Goal: Task Accomplishment & Management: Manage account settings

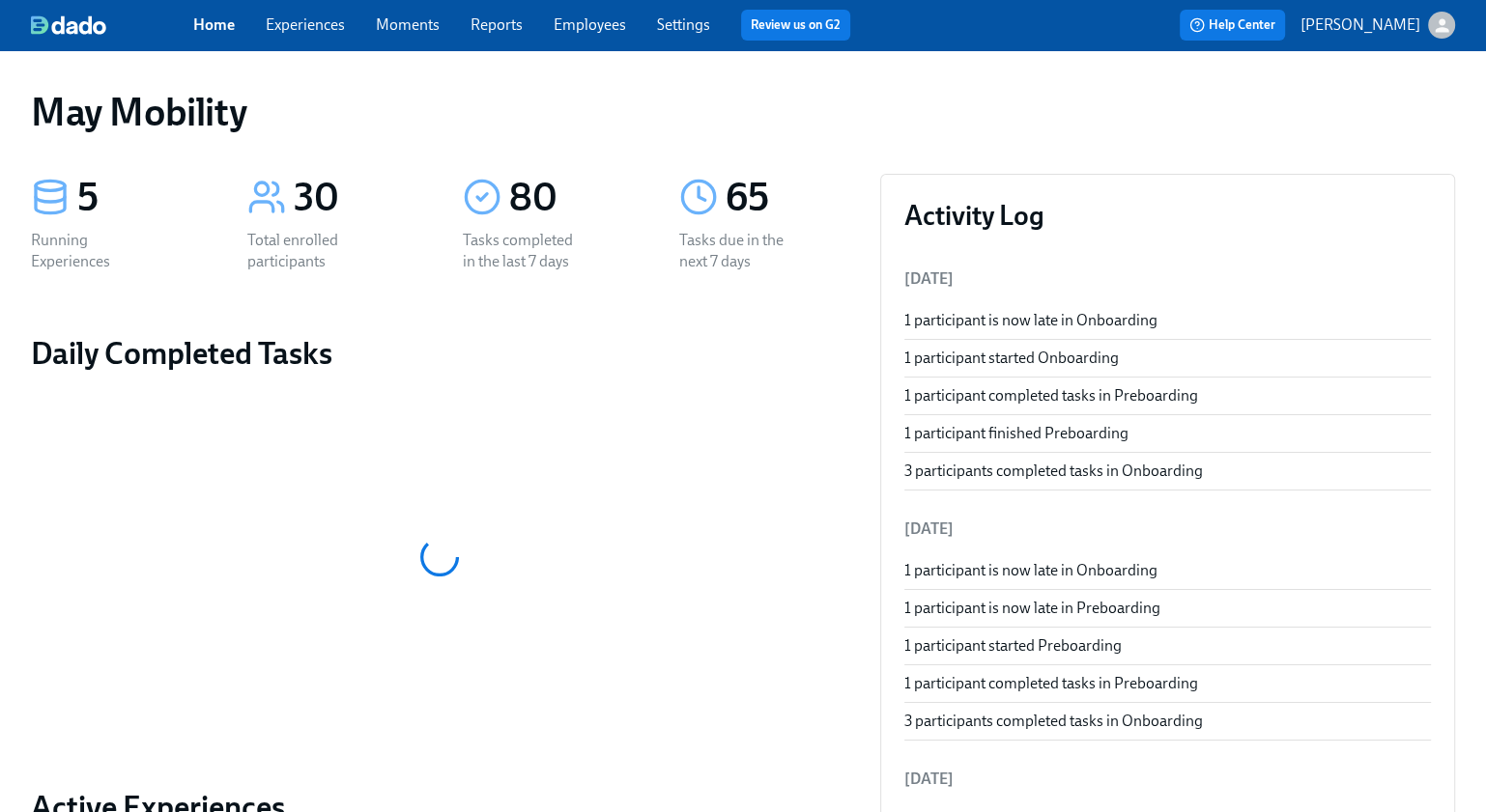
click at [319, 31] on link "Experiences" at bounding box center [305, 24] width 79 height 18
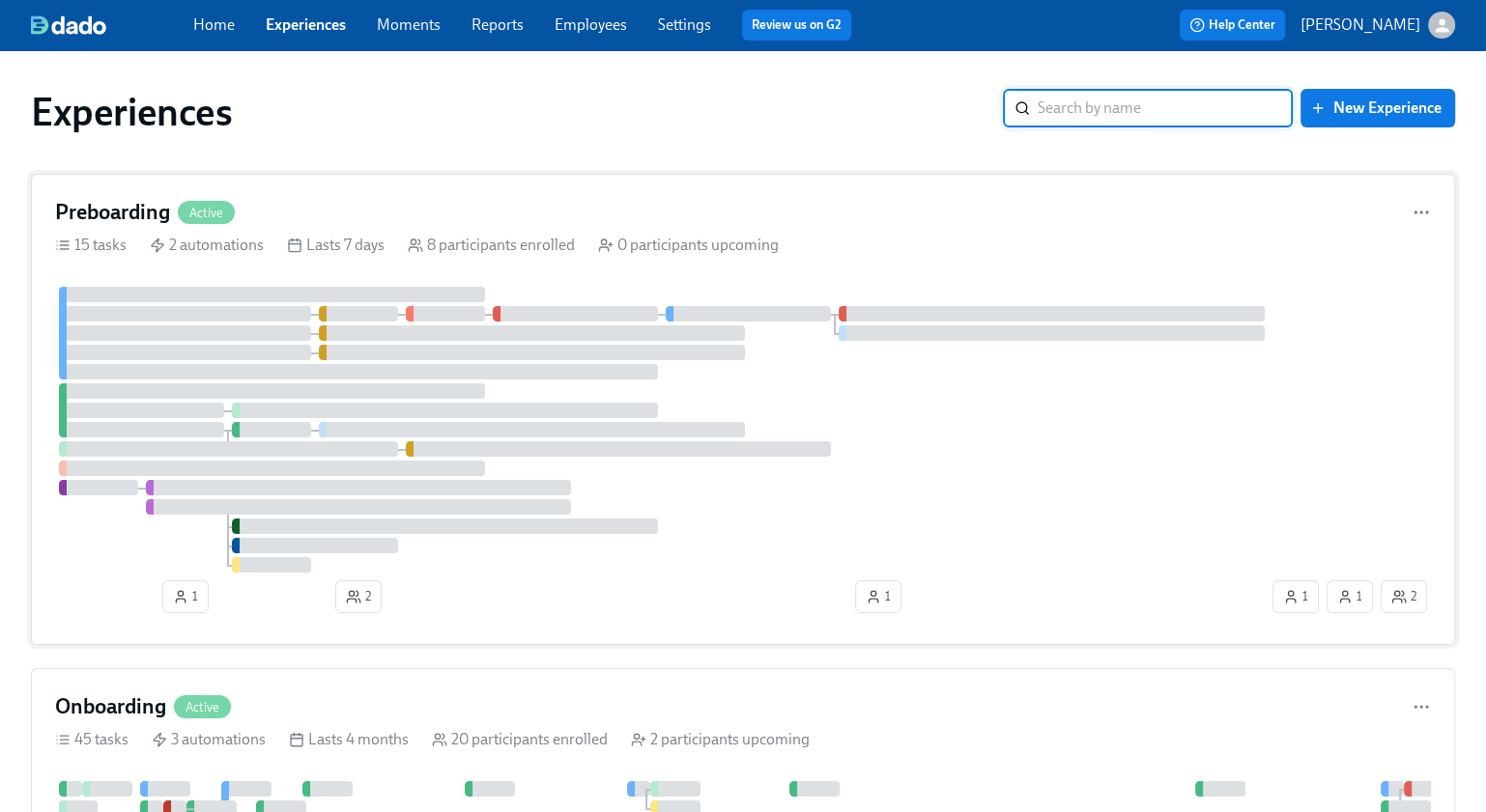
click at [290, 190] on div "Preboarding Active 15 tasks 2 automations Lasts 7 days 8 participants enrolled …" at bounding box center [743, 409] width 1424 height 471
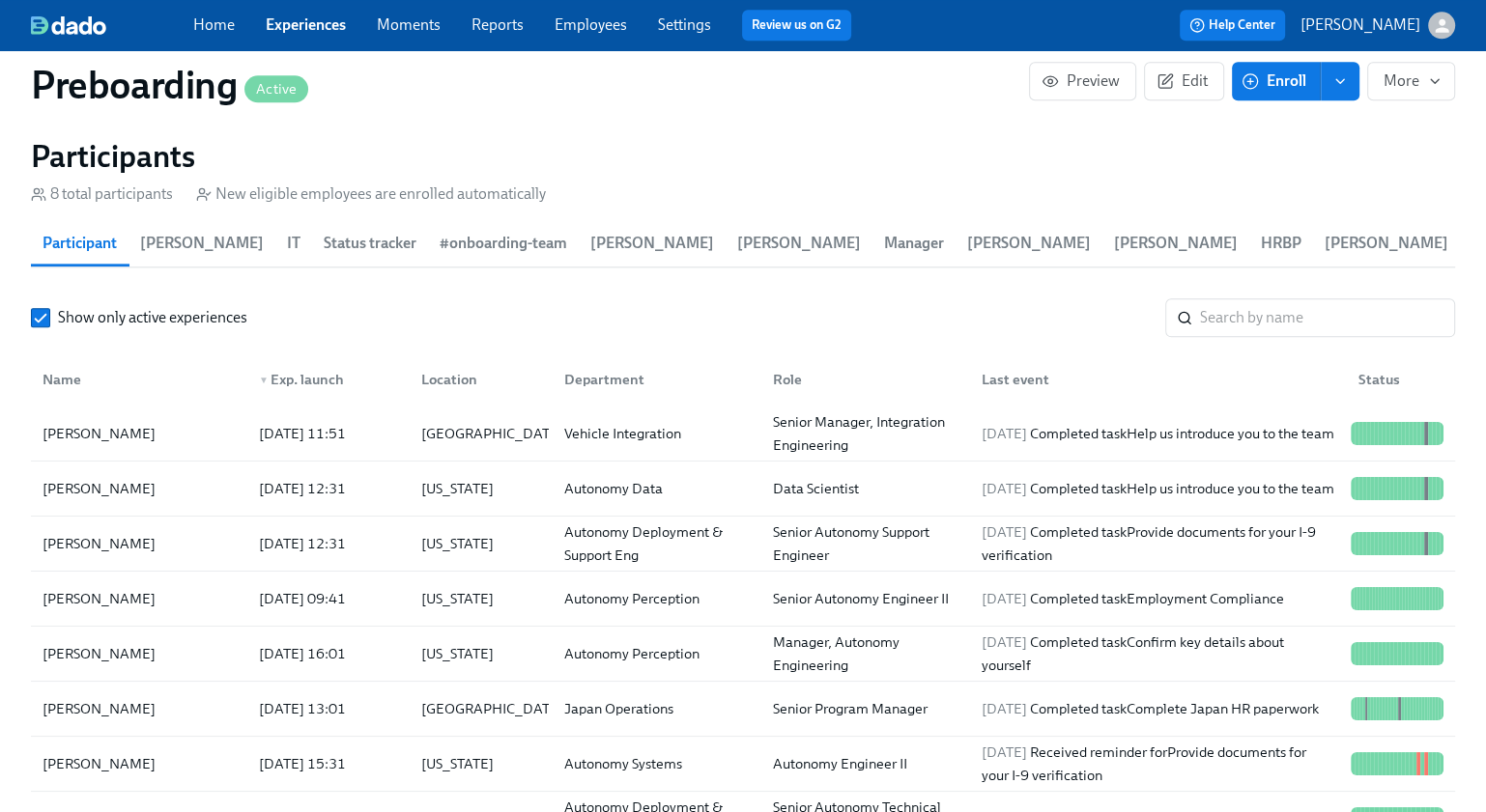
scroll to position [2005, 0]
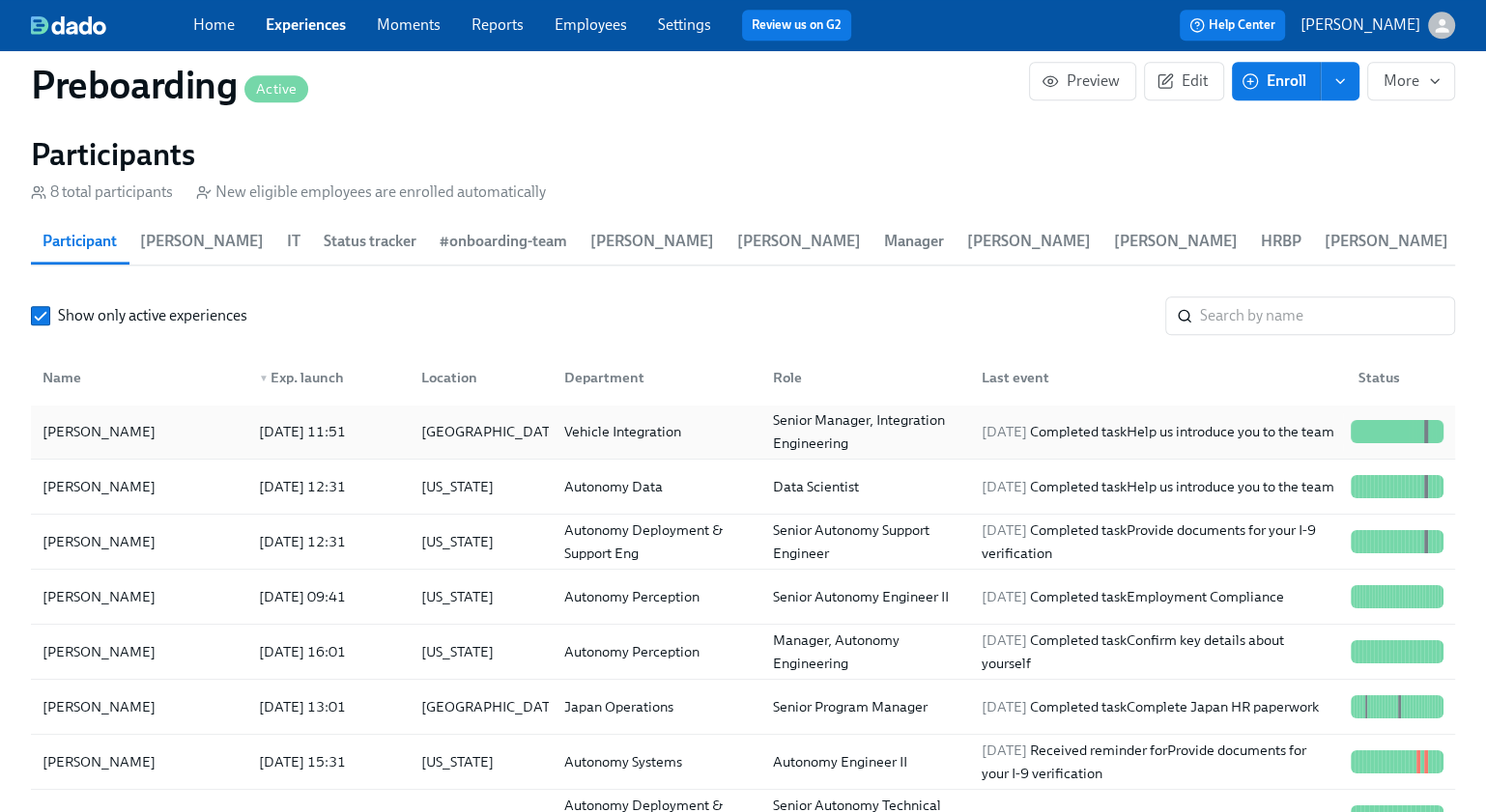
click at [1370, 438] on div at bounding box center [1372, 432] width 4 height 23
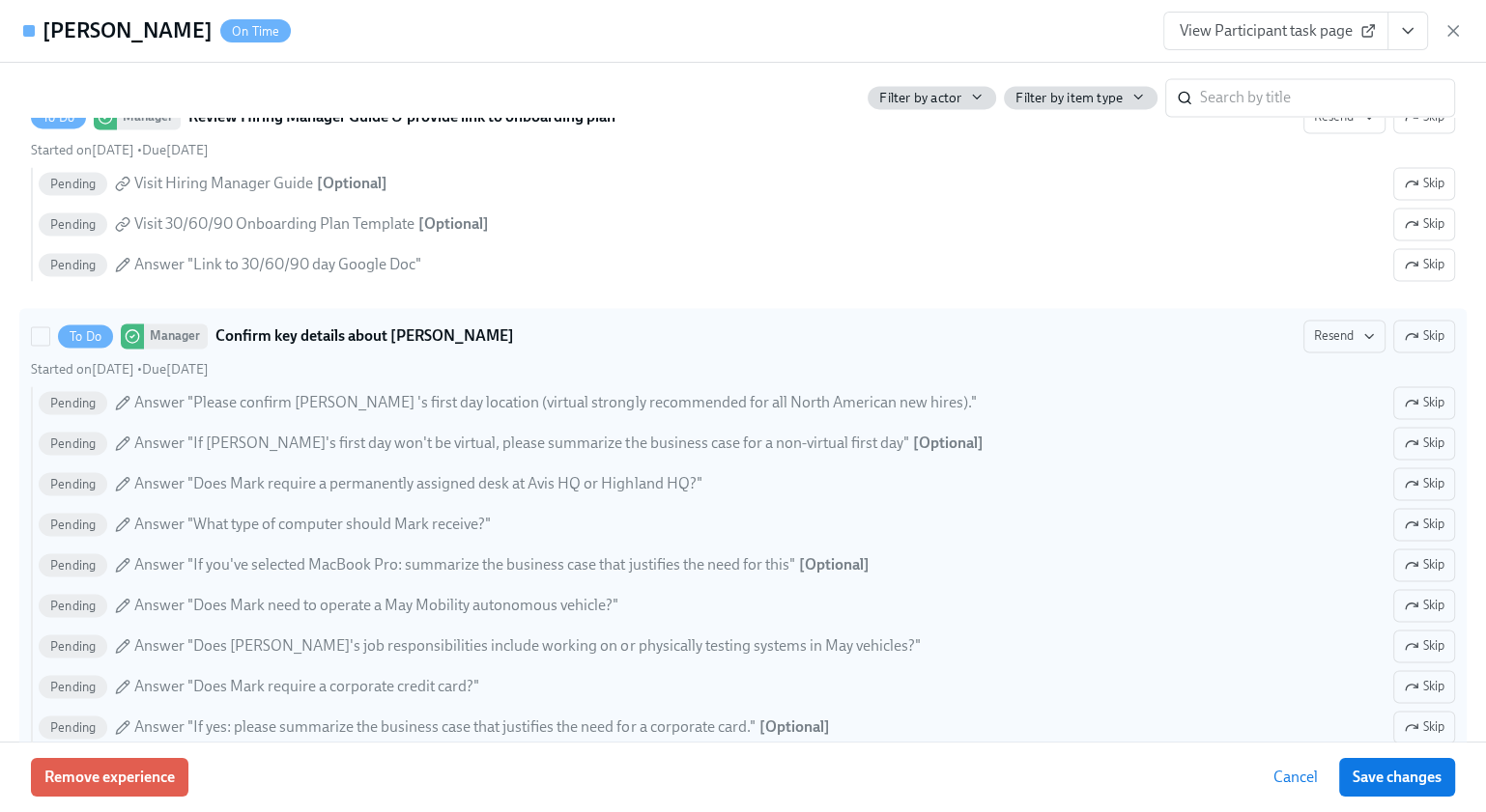
scroll to position [2517, 0]
click at [1336, 325] on span "Resend" at bounding box center [1345, 335] width 61 height 19
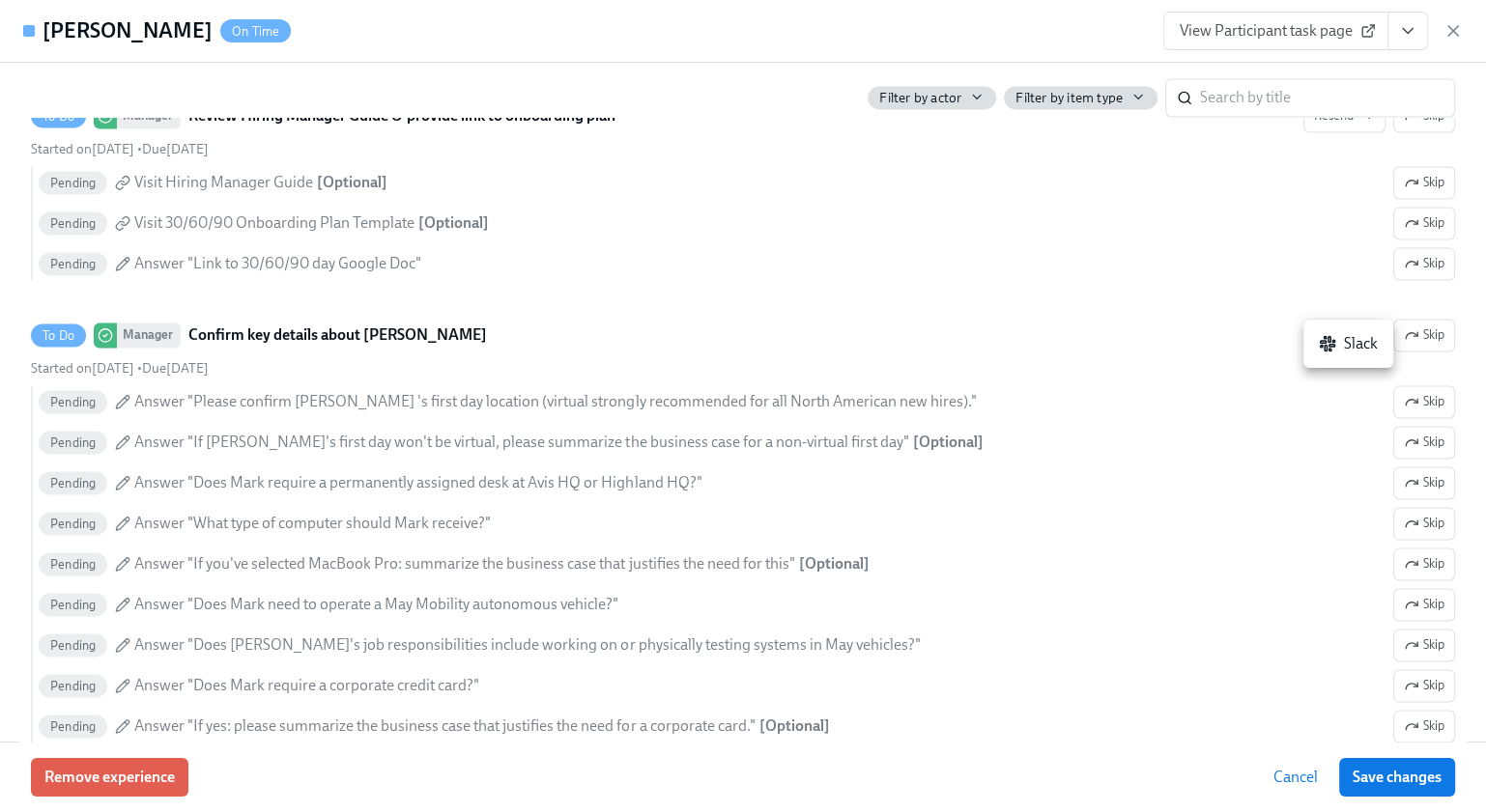
click at [1350, 348] on div "Slack" at bounding box center [1348, 344] width 59 height 21
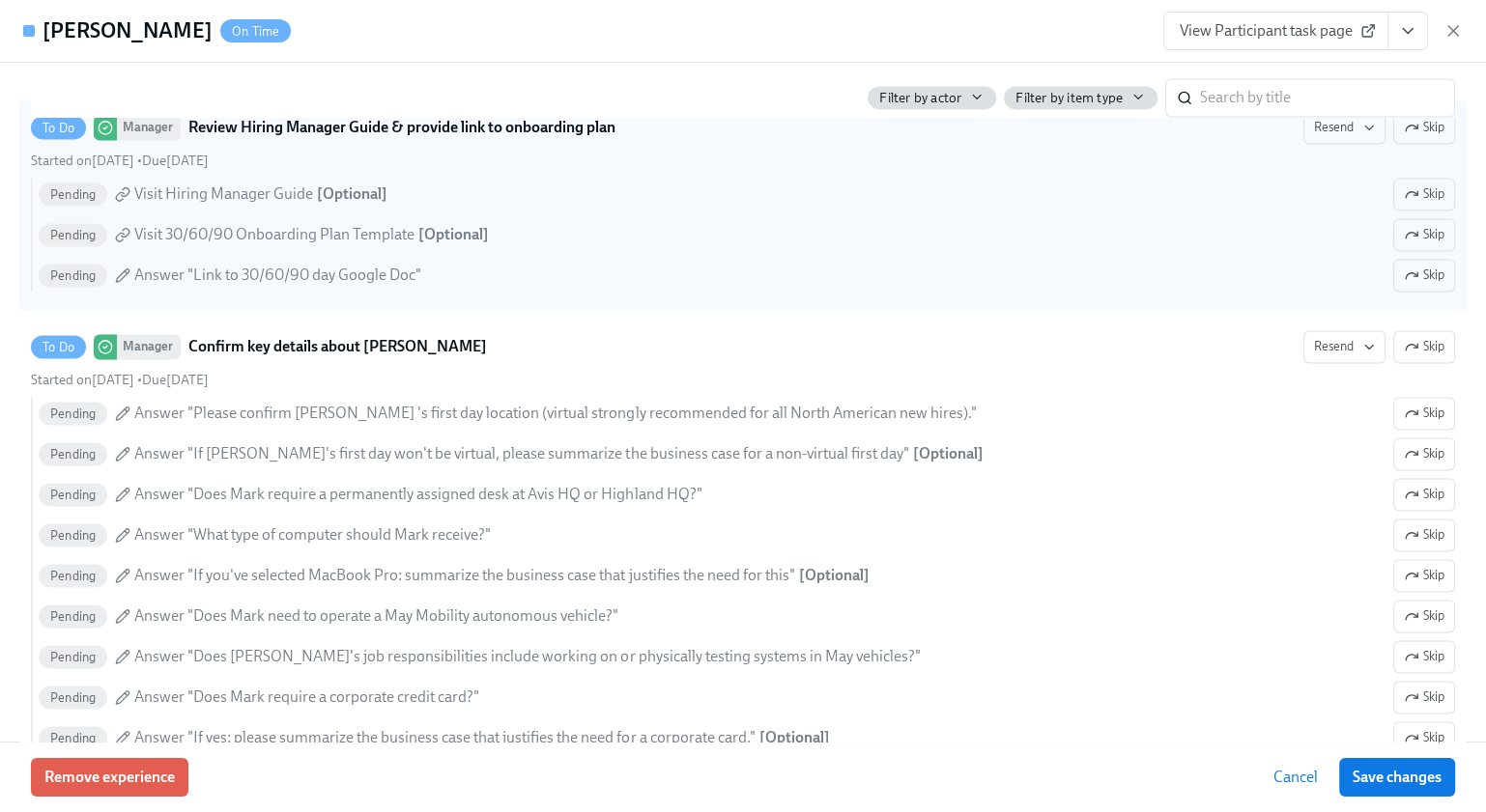
scroll to position [2477, 0]
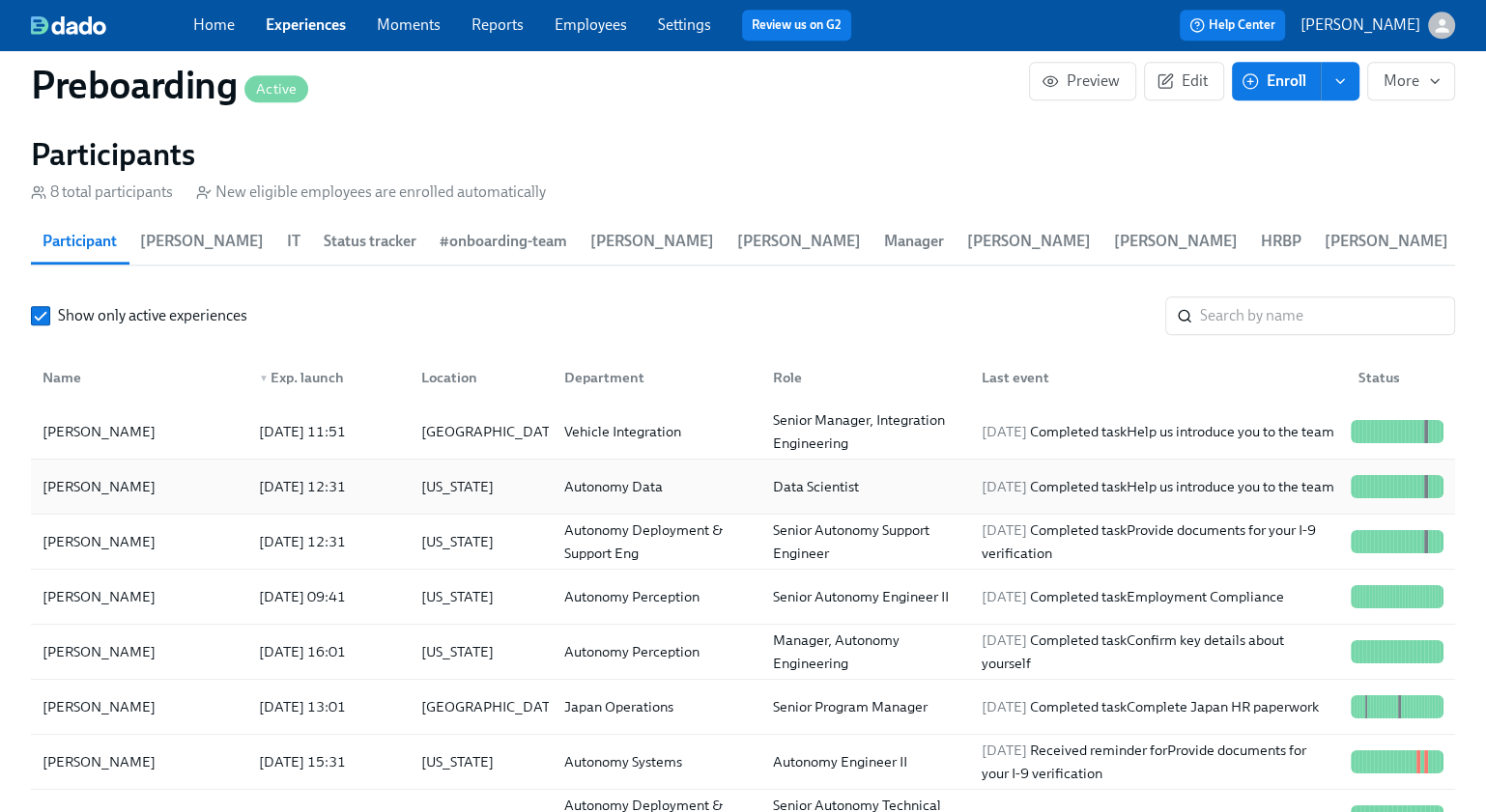
click at [103, 479] on div "[PERSON_NAME]" at bounding box center [99, 487] width 129 height 23
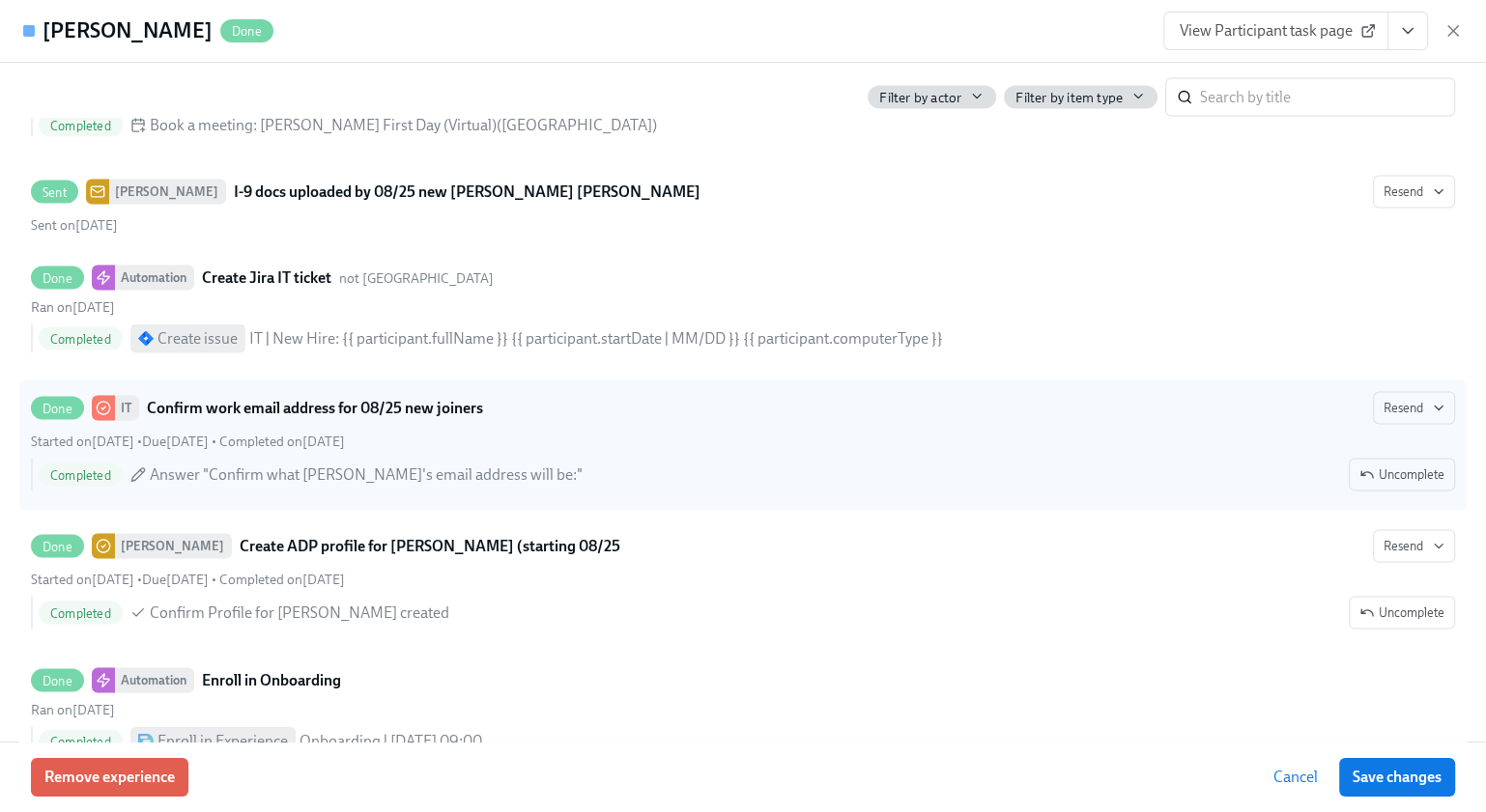
scroll to position [3538, 0]
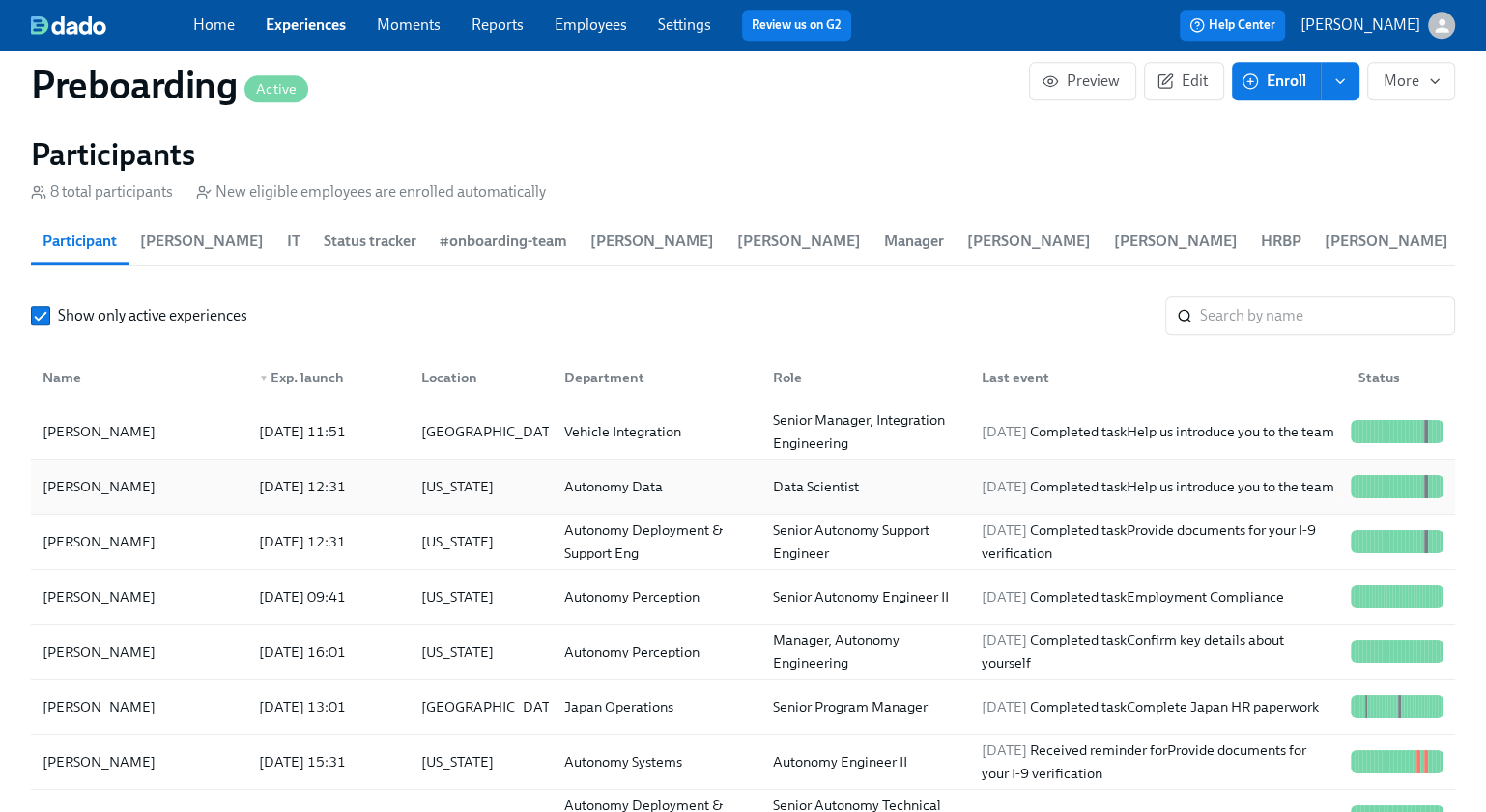
scroll to position [15, 0]
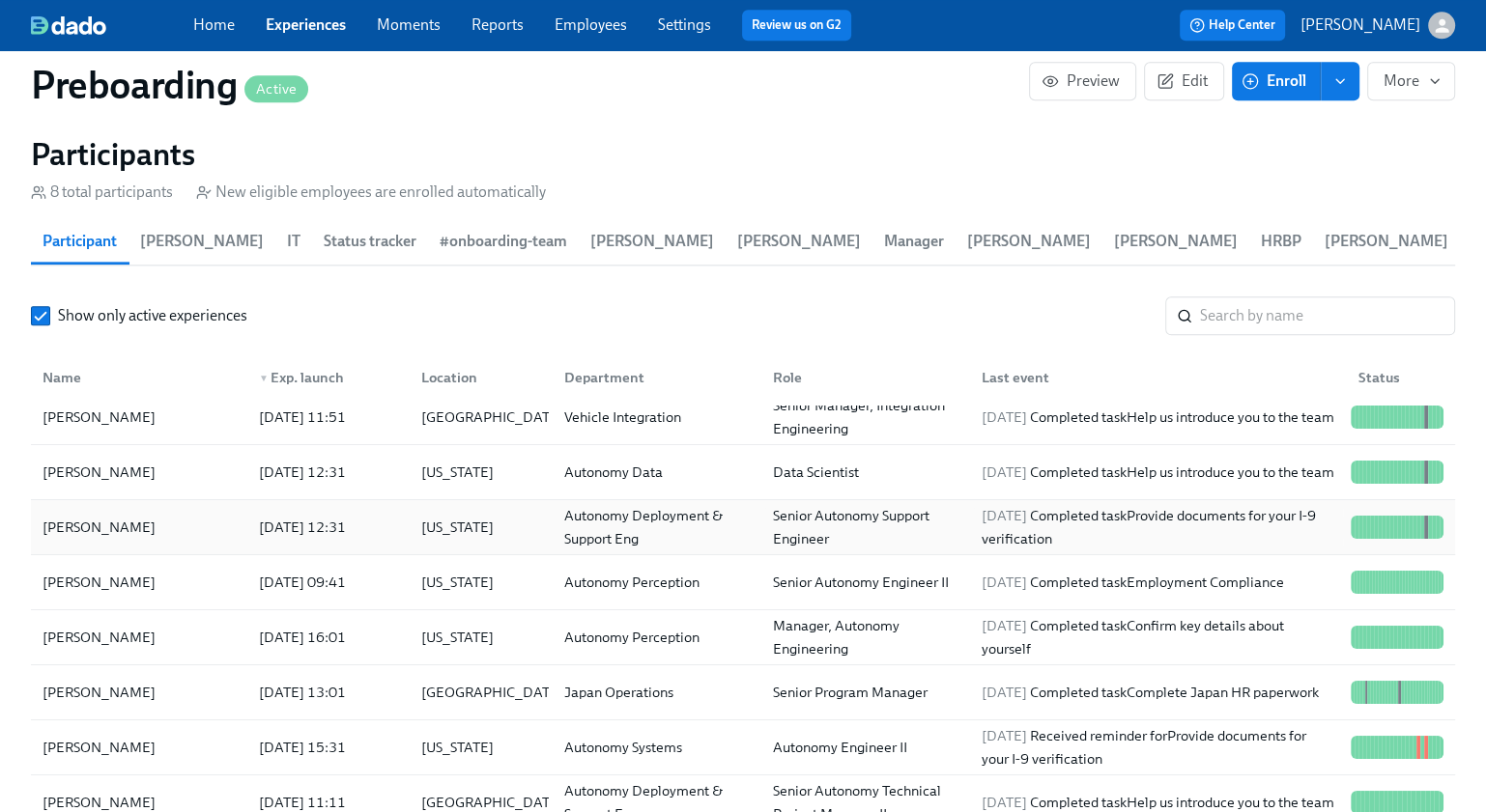
click at [126, 531] on div "[PERSON_NAME]" at bounding box center [99, 527] width 129 height 23
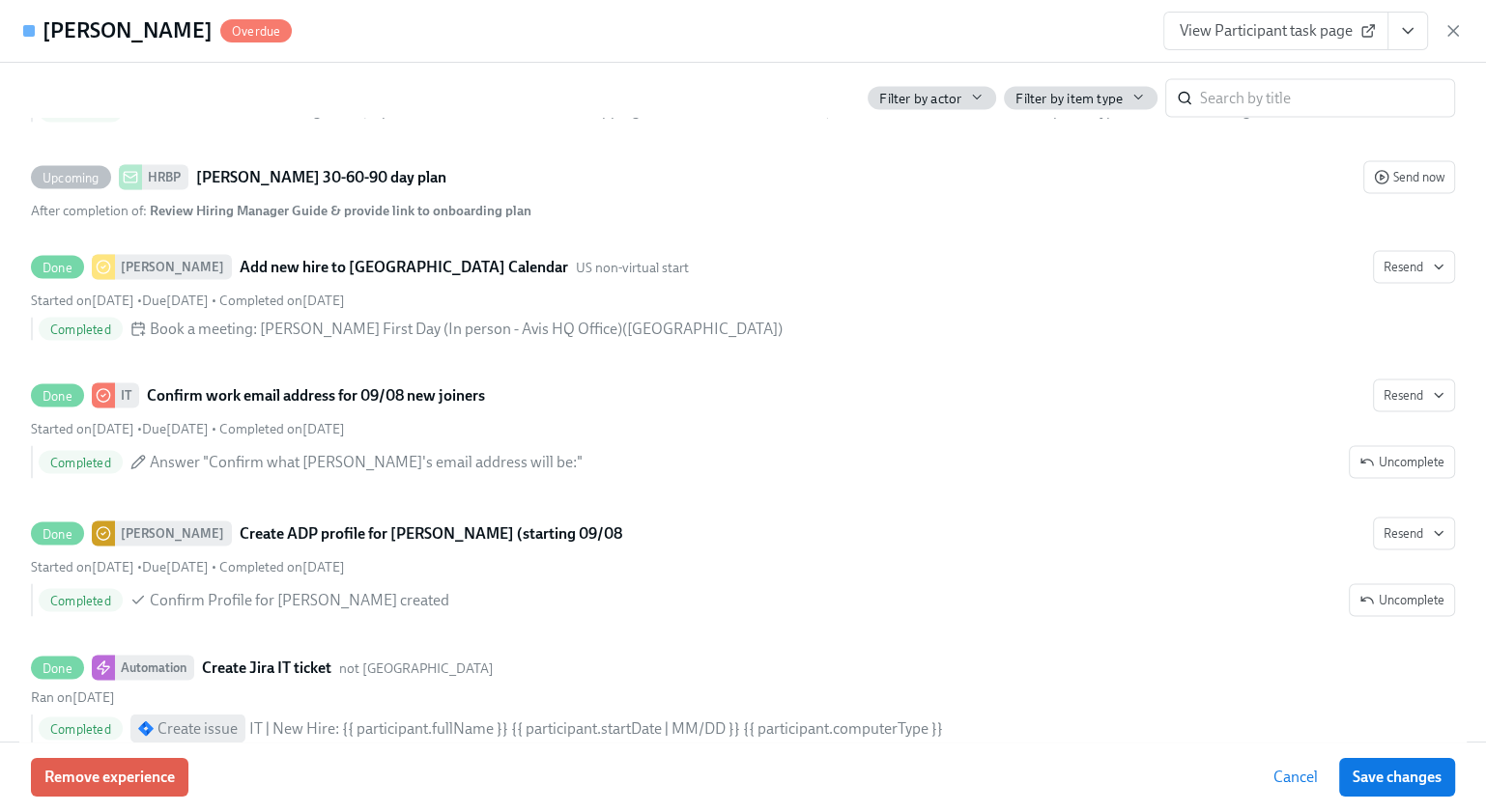
scroll to position [3347, 0]
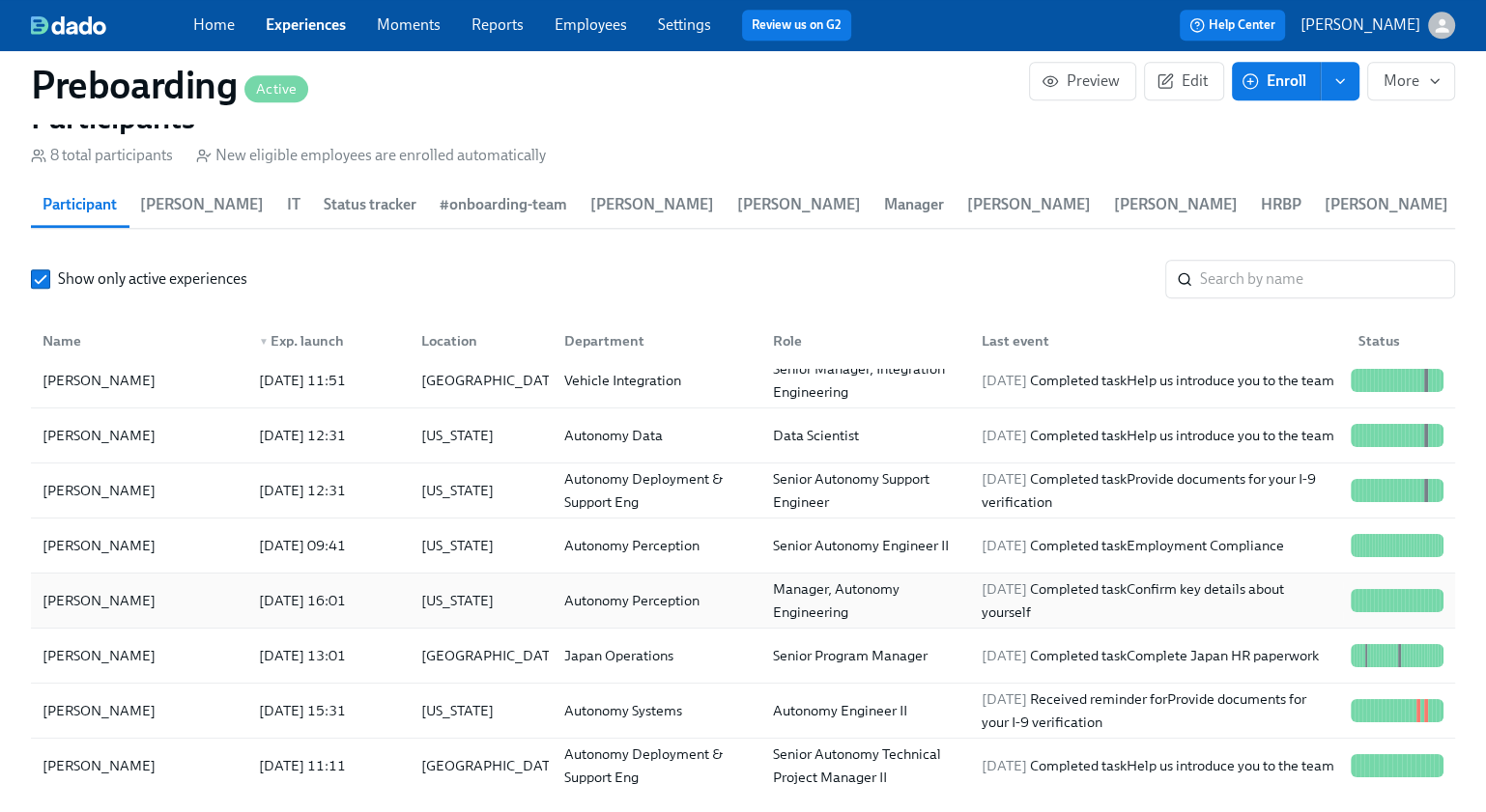
scroll to position [2046, 0]
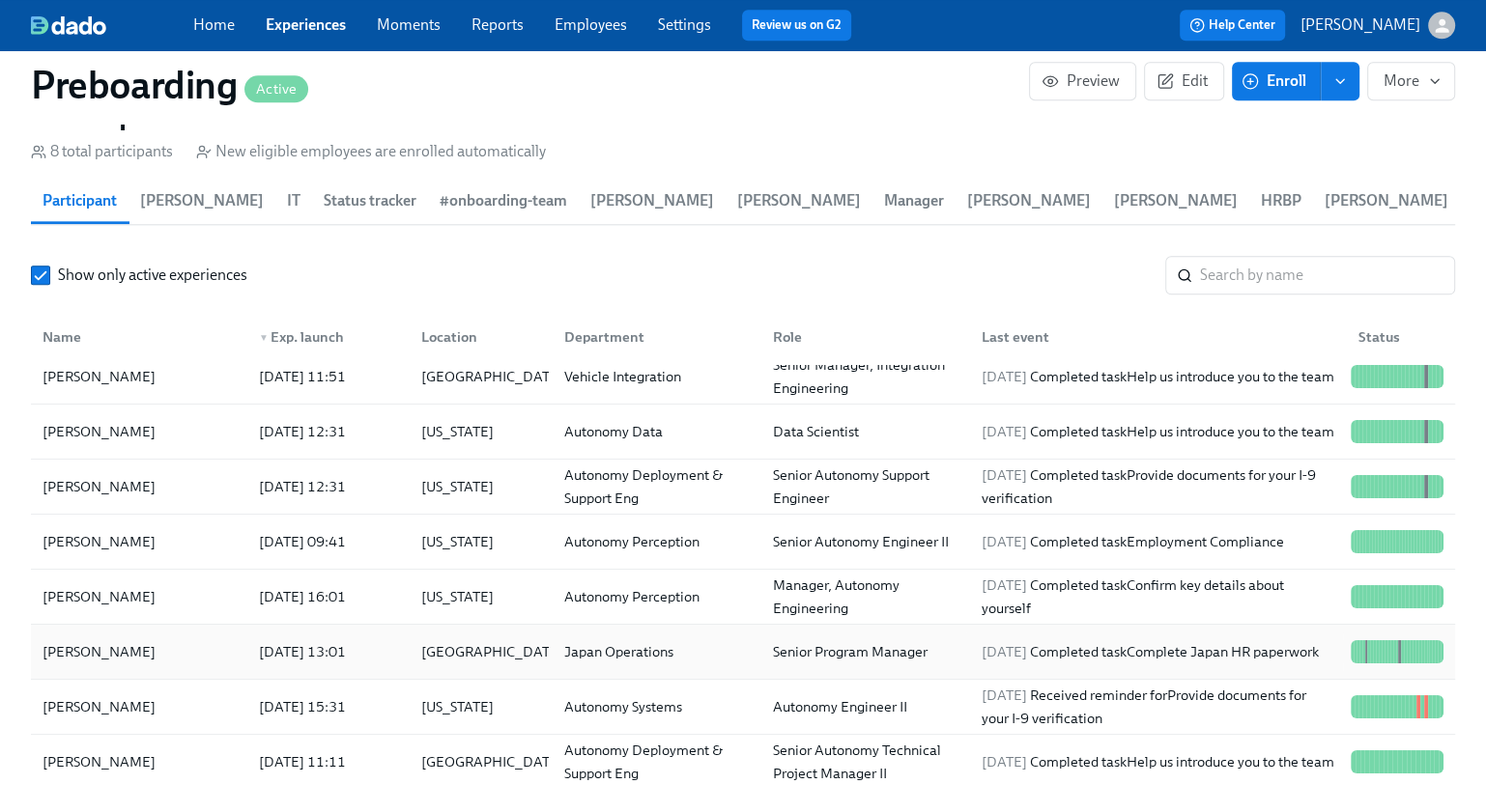
click at [153, 652] on div "[PERSON_NAME]" at bounding box center [139, 652] width 209 height 39
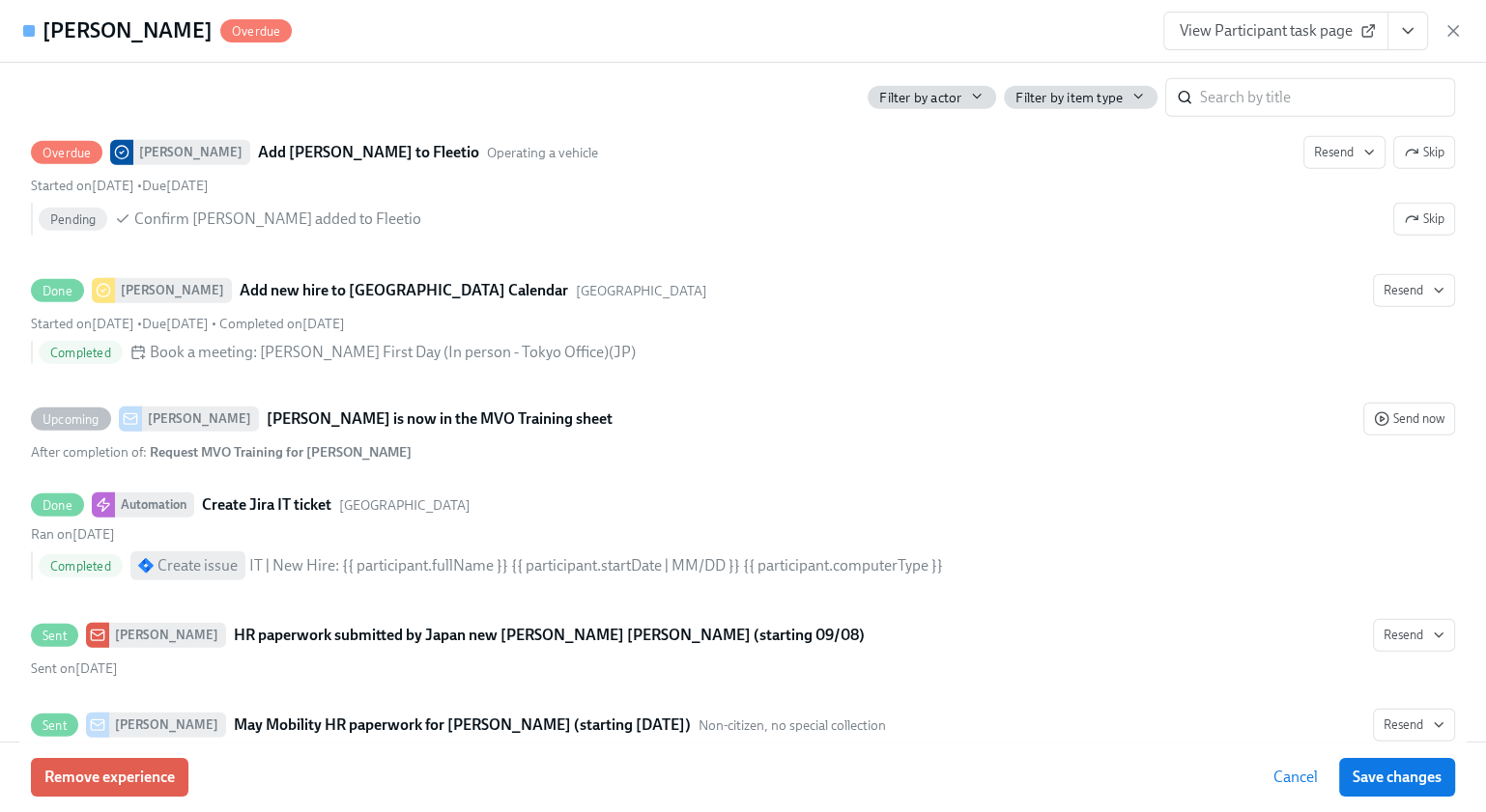
scroll to position [4518, 0]
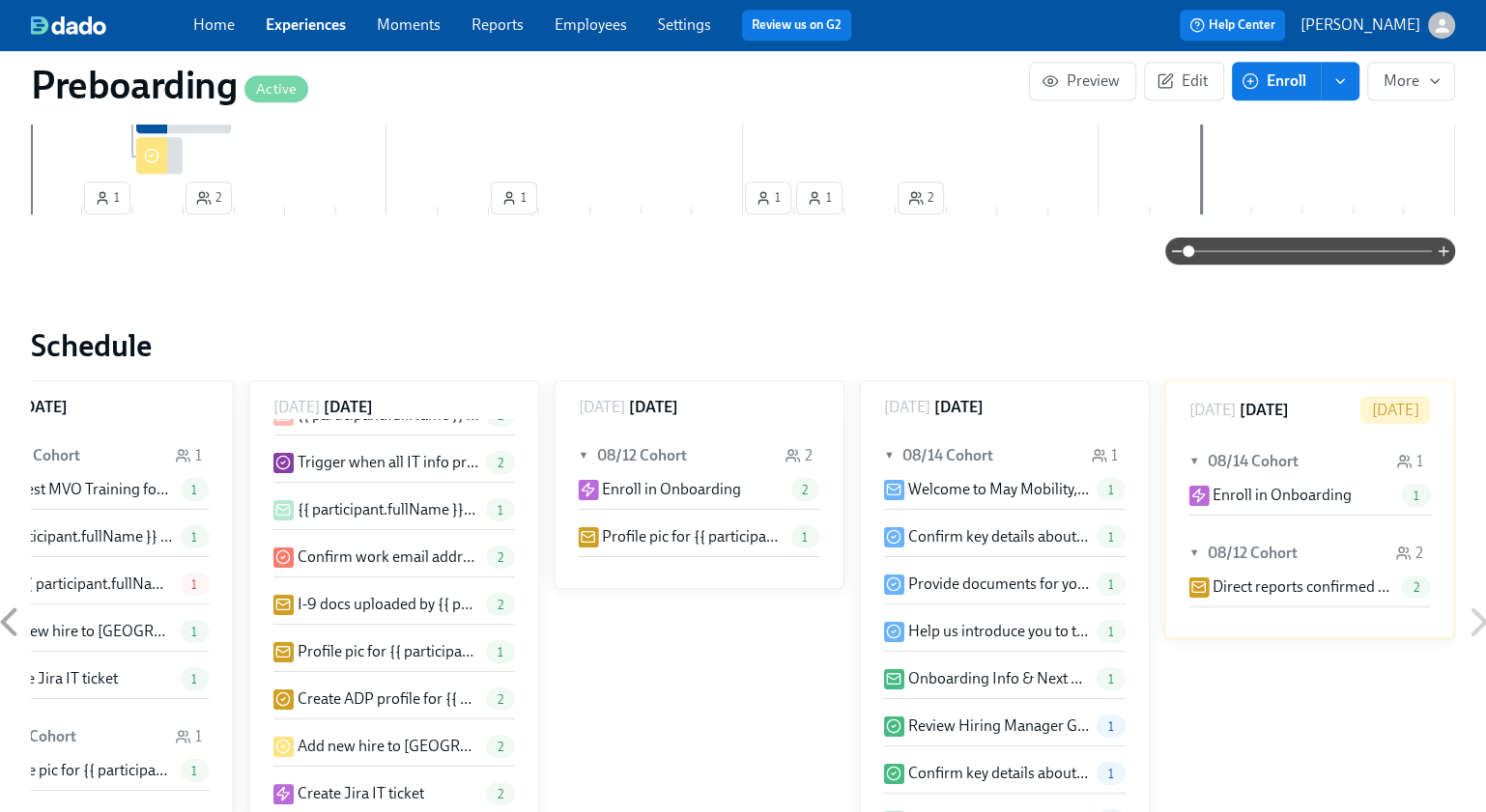
scroll to position [1216, 16]
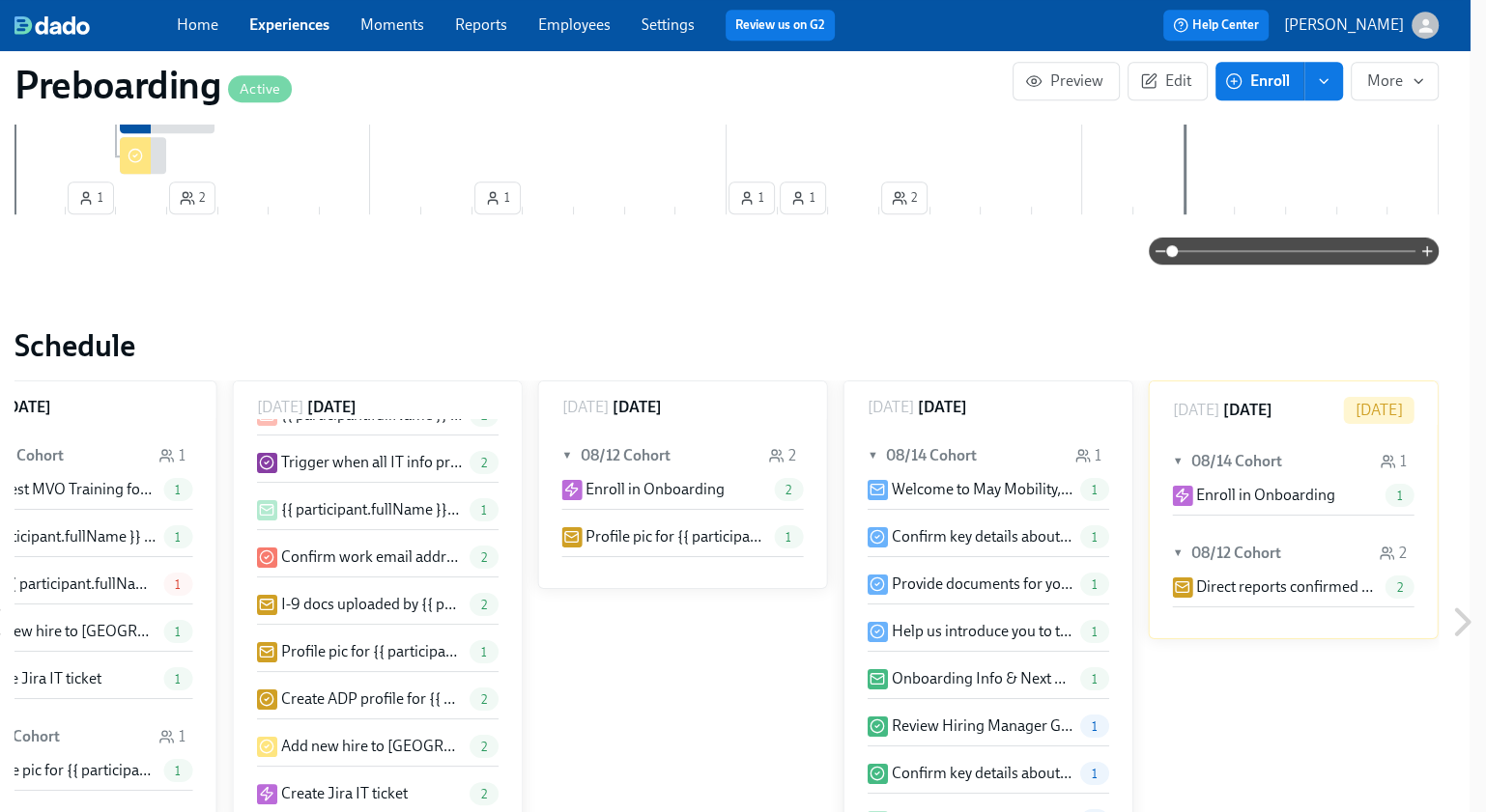
click at [1466, 624] on icon at bounding box center [1463, 622] width 13 height 24
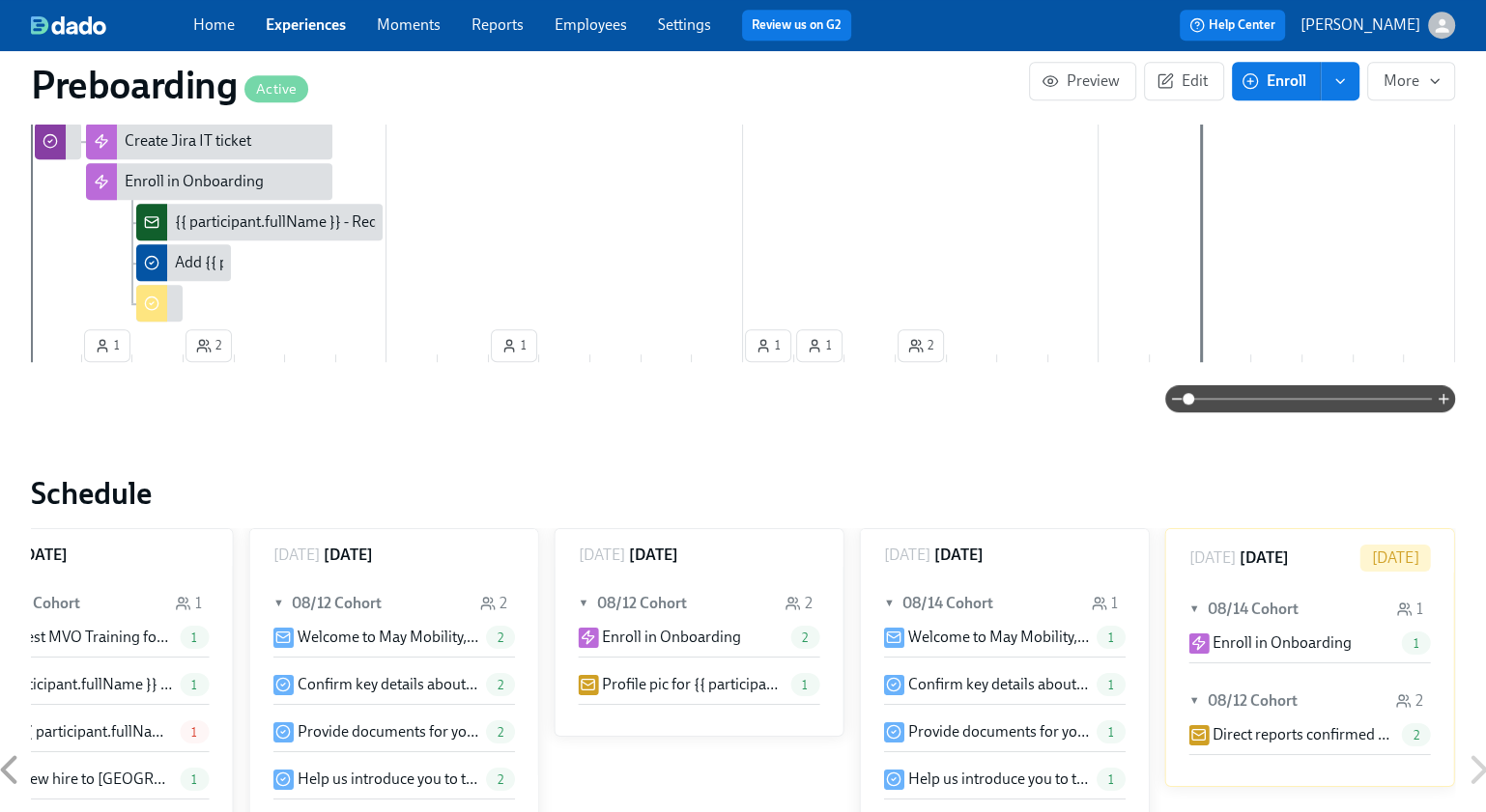
scroll to position [1056, 0]
